Goal: Navigation & Orientation: Find specific page/section

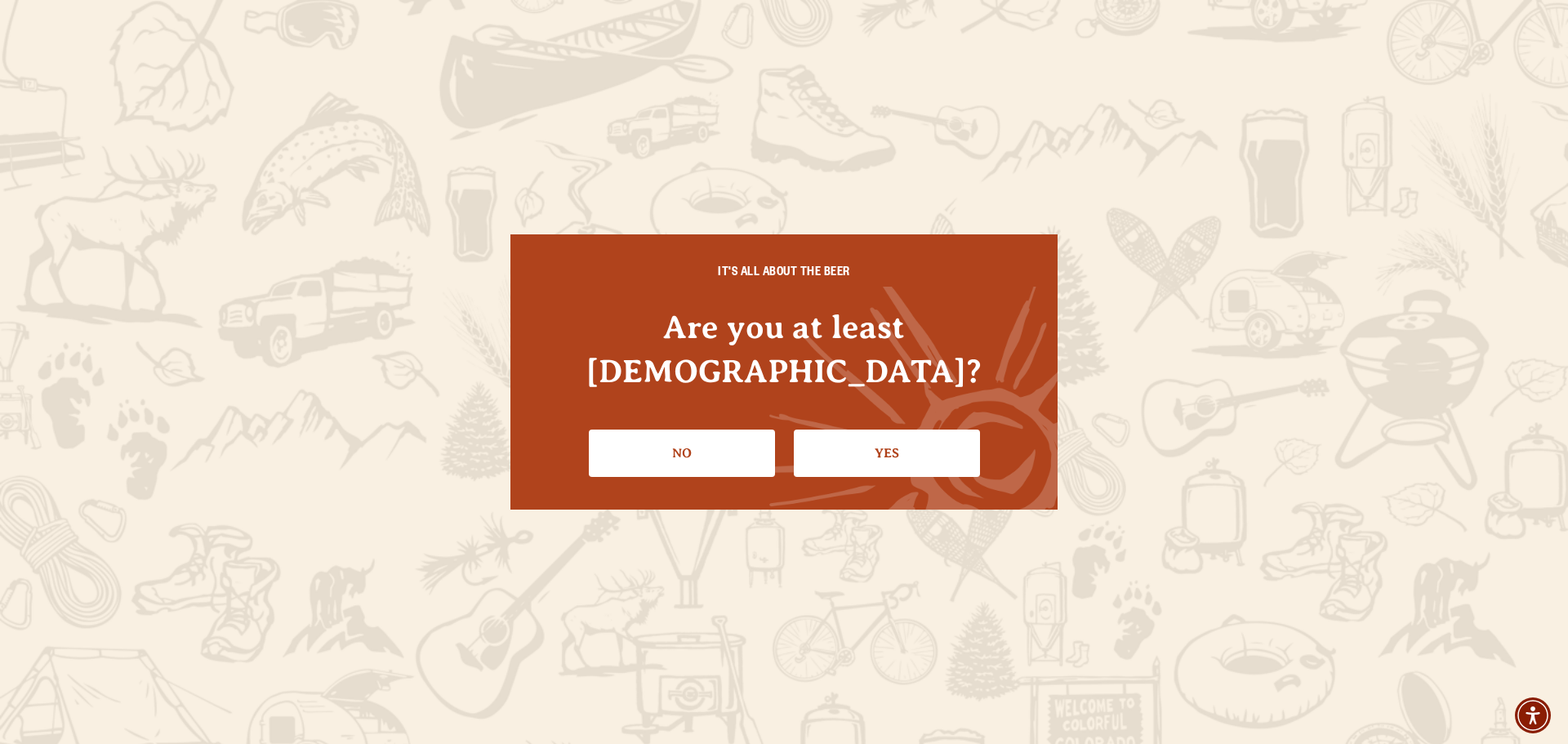
click at [884, 435] on link "Yes" at bounding box center [887, 453] width 186 height 47
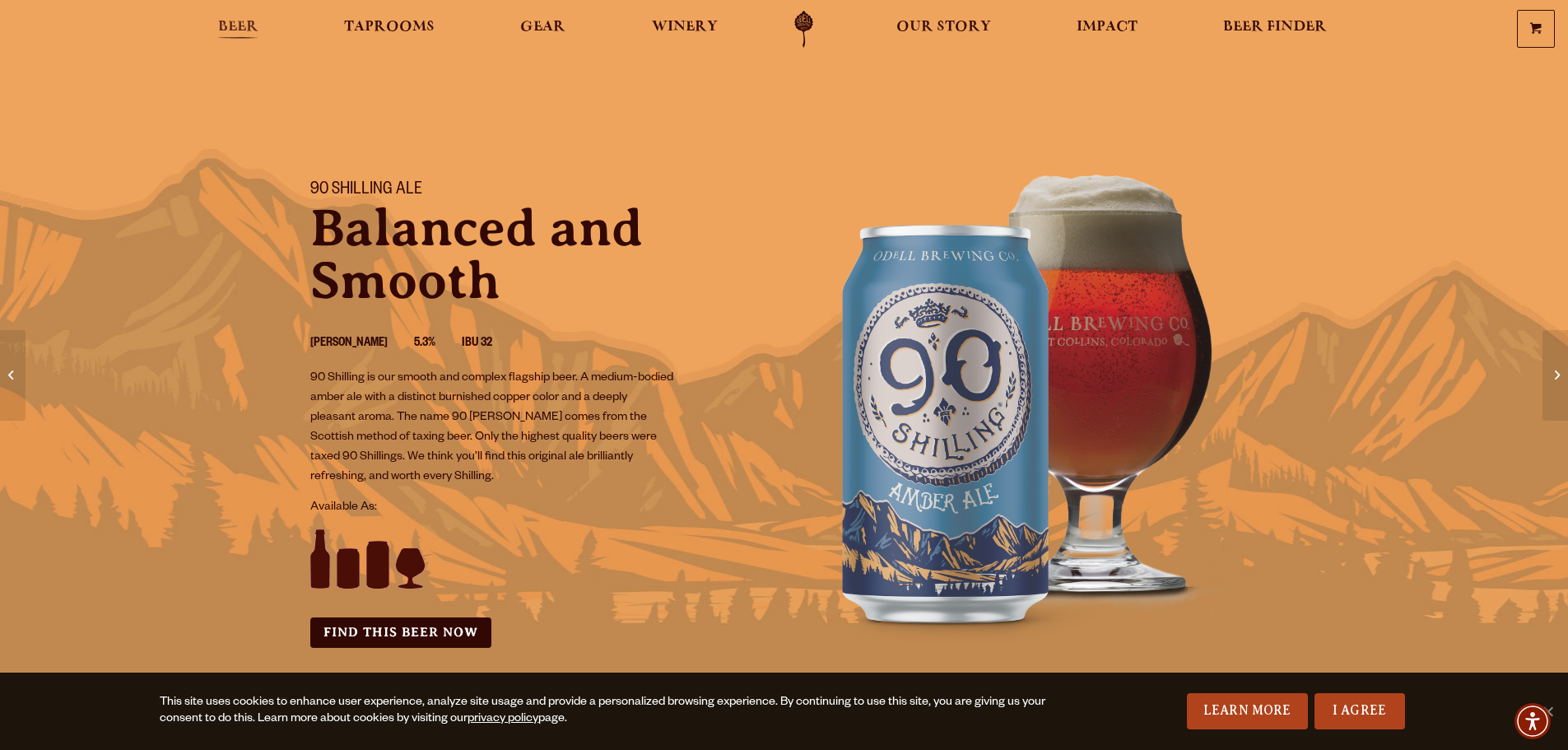
click at [219, 24] on span "Beer" at bounding box center [239, 27] width 41 height 14
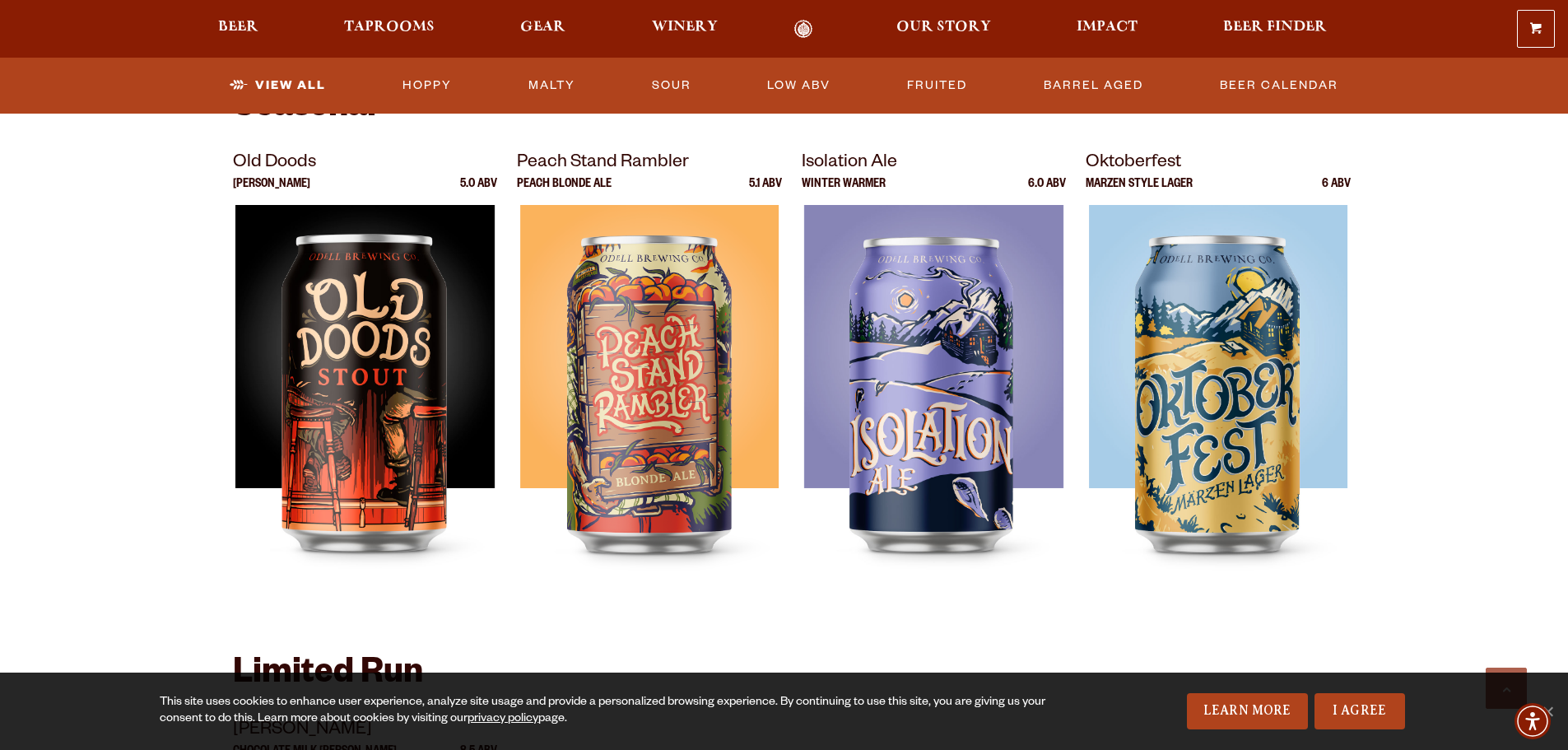
scroll to position [2223, 0]
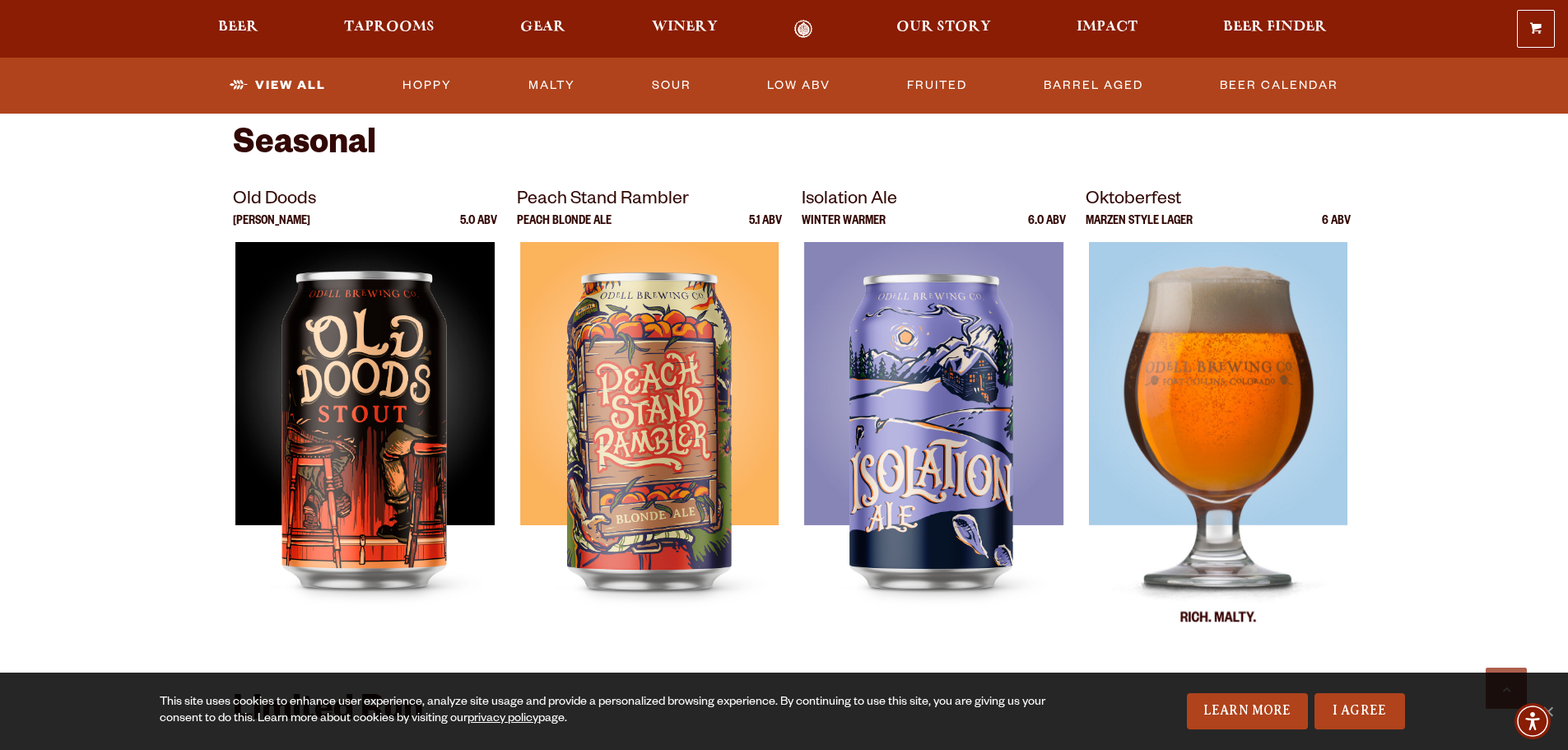
click at [1224, 405] on img at bounding box center [1219, 448] width 259 height 411
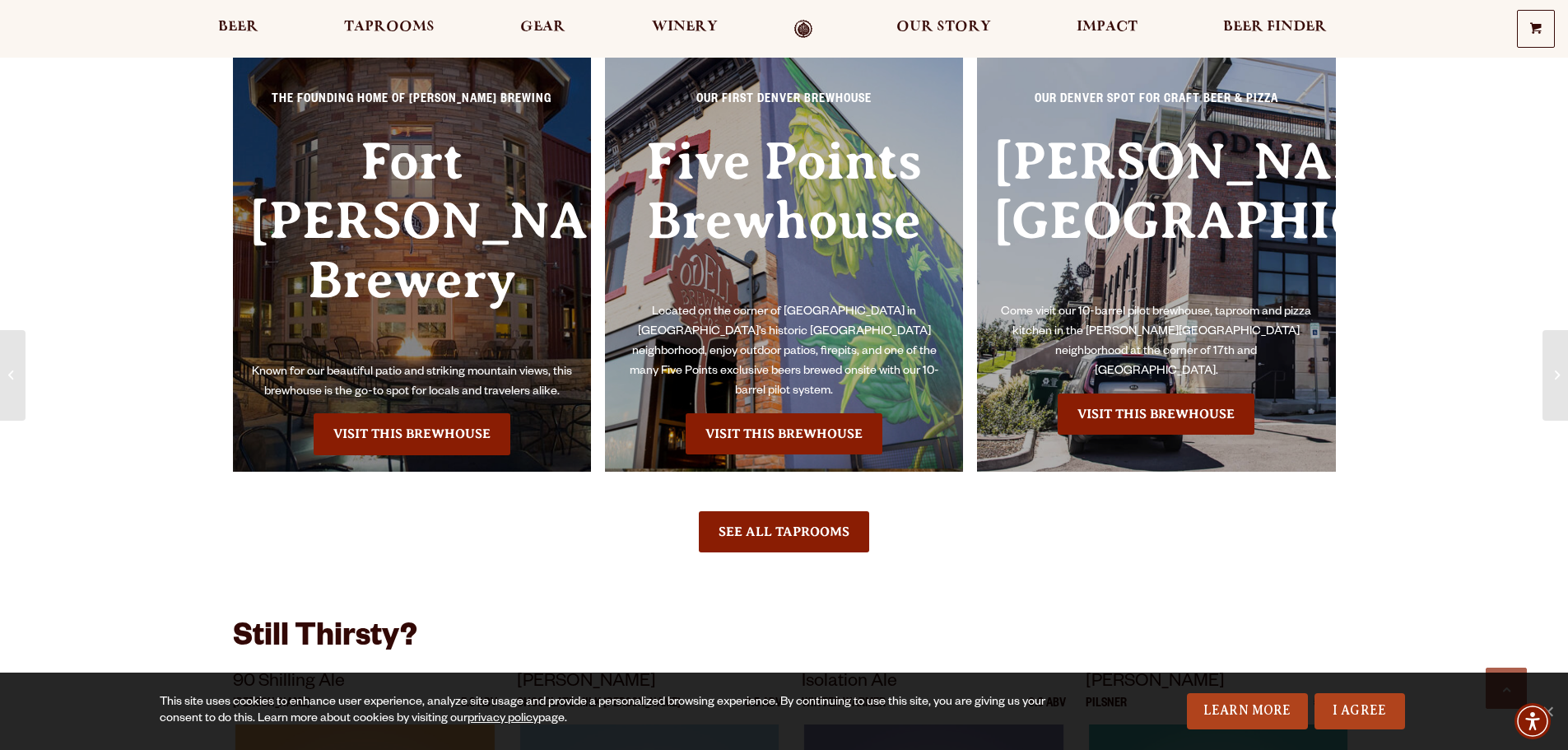
scroll to position [1235, 0]
